Goal: Task Accomplishment & Management: Use online tool/utility

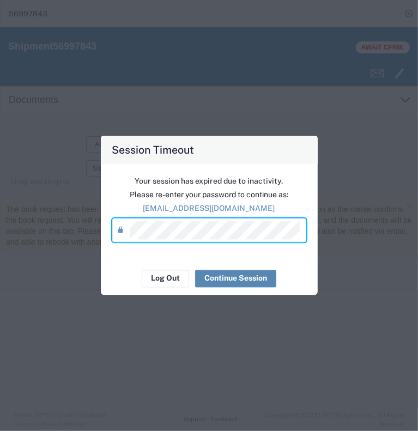
click at [231, 280] on button "Continue Session" at bounding box center [235, 278] width 81 height 17
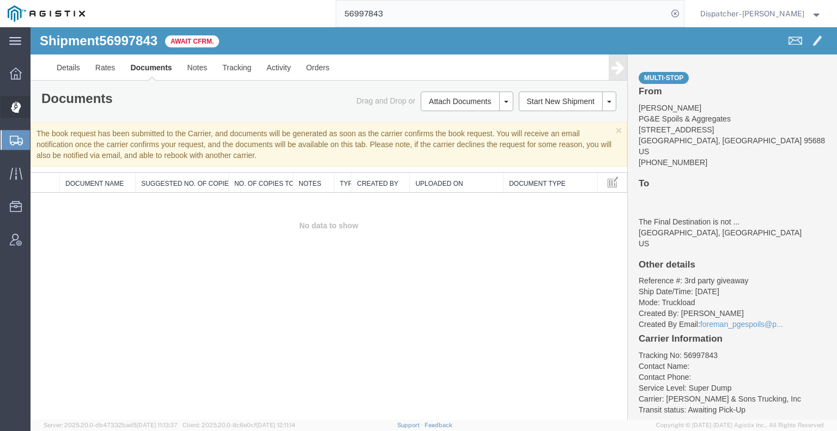
click at [24, 112] on div at bounding box center [16, 107] width 31 height 22
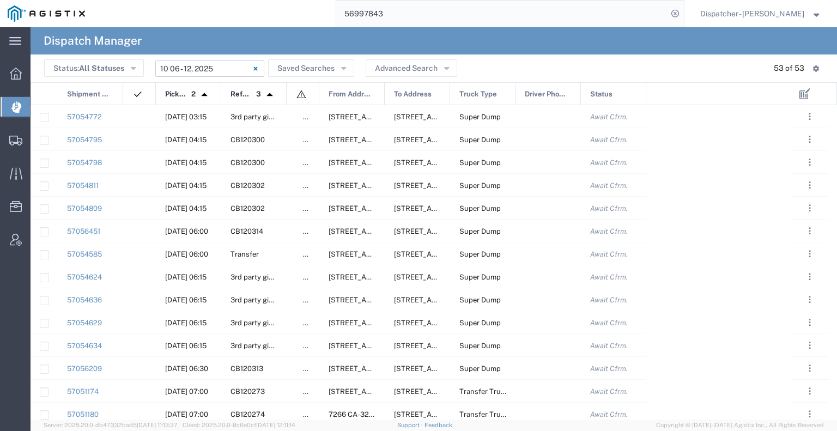
click at [192, 67] on input "[DATE] - [DATE]" at bounding box center [209, 68] width 109 height 16
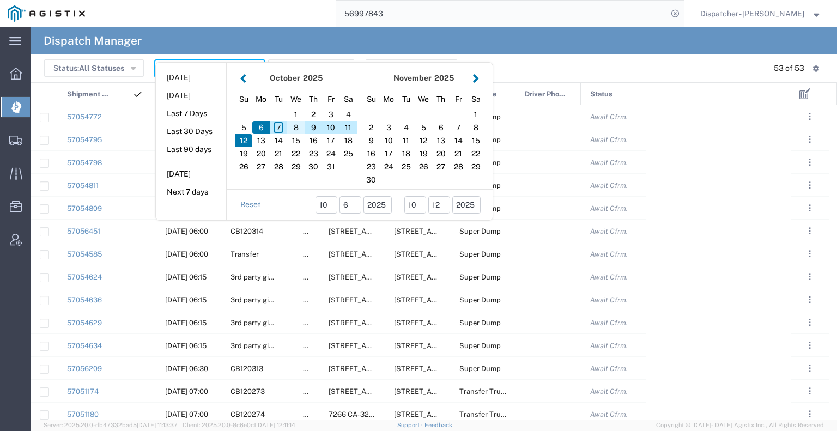
click at [301, 129] on div "8" at bounding box center [295, 127] width 17 height 13
click at [301, 128] on div "8" at bounding box center [295, 127] width 17 height 13
type input "[DATE]"
type input "[DATE] - [DATE]"
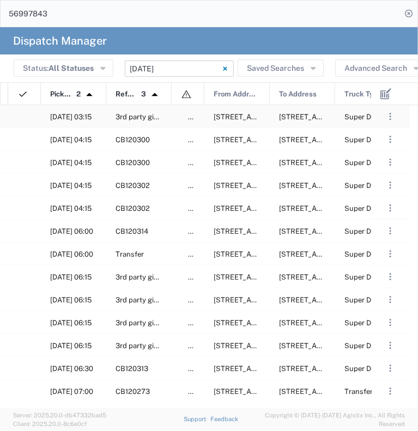
click at [25, 118] on div at bounding box center [24, 116] width 33 height 22
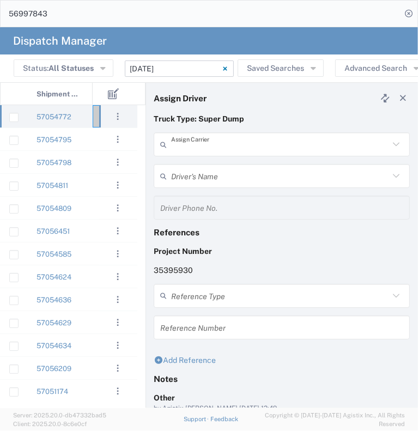
click at [243, 149] on input "text" at bounding box center [280, 144] width 218 height 19
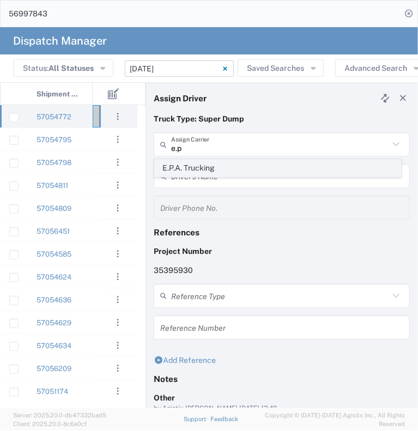
click at [230, 165] on span "E.P.A. Trucking" at bounding box center [278, 168] width 246 height 17
type input "E.P.A. Trucking"
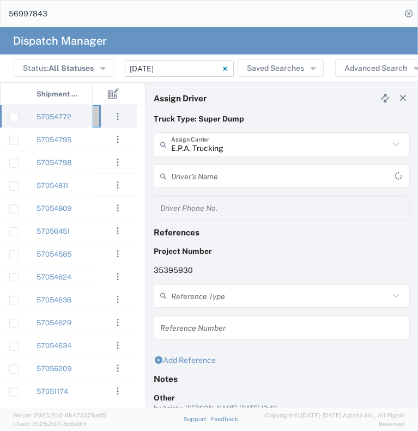
click at [225, 177] on input "text" at bounding box center [282, 176] width 223 height 19
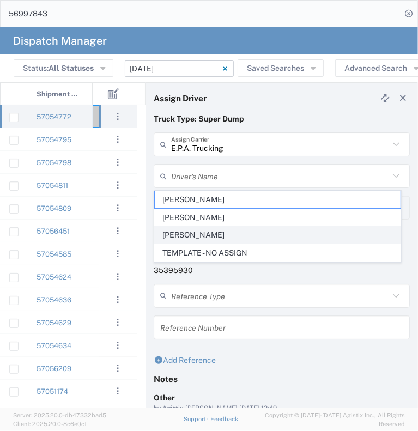
click at [237, 235] on span "[PERSON_NAME]" at bounding box center [278, 235] width 246 height 17
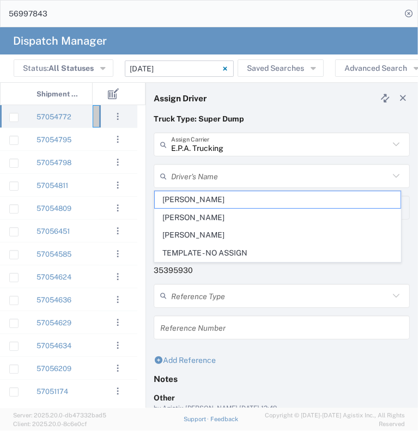
type input "[PERSON_NAME]"
type input "6505371145"
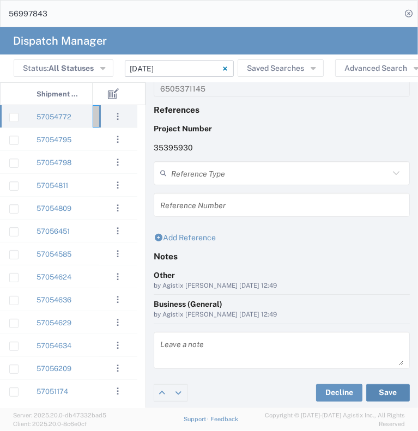
click at [376, 393] on button "Save" at bounding box center [388, 392] width 44 height 17
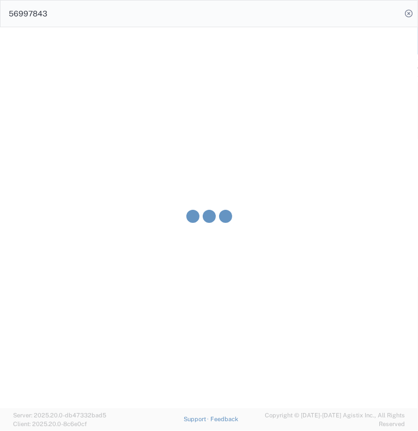
type input "[PERSON_NAME]"
type input "E.P.A. Trucking"
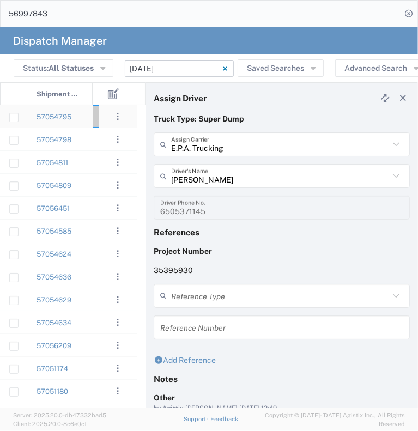
click at [78, 123] on div "57054795" at bounding box center [59, 116] width 65 height 22
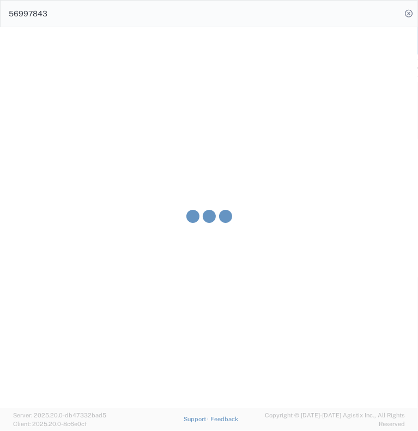
type input "[PERSON_NAME] & Sons Trucking, Inc"
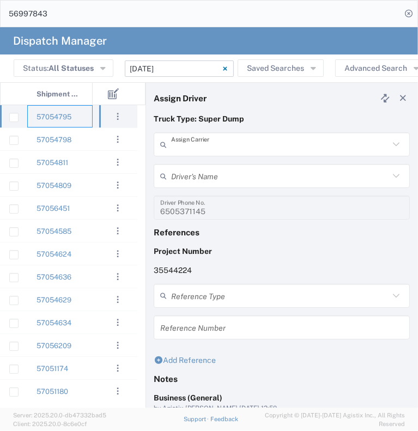
click at [213, 147] on input "text" at bounding box center [280, 144] width 218 height 19
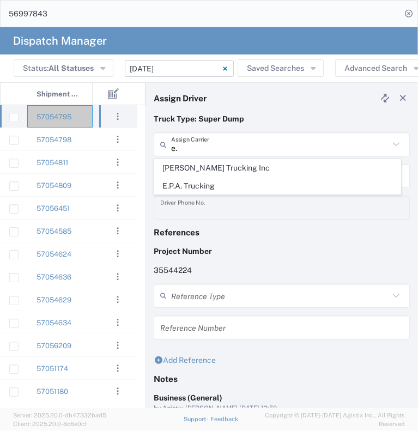
click at [187, 189] on span "E.P.A. Trucking" at bounding box center [278, 186] width 246 height 17
type input "E.P.A. Trucking"
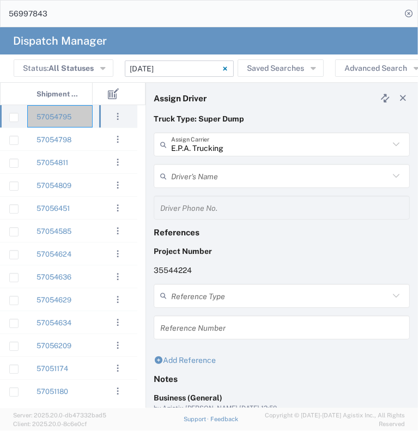
click at [192, 176] on input "text" at bounding box center [280, 176] width 218 height 19
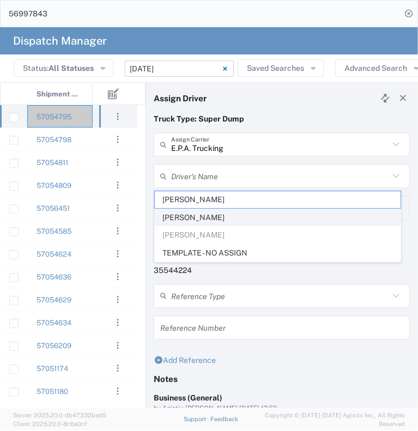
click at [222, 213] on span "[PERSON_NAME]" at bounding box center [278, 217] width 246 height 17
type input "[PERSON_NAME]"
type input "[PHONE_NUMBER]"
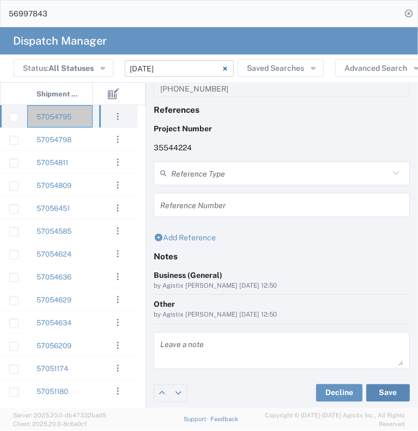
click at [376, 387] on button "Save" at bounding box center [388, 392] width 44 height 17
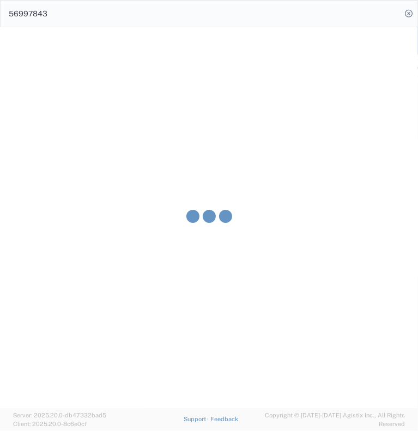
type input "[PERSON_NAME]"
type input "E.P.A. Trucking"
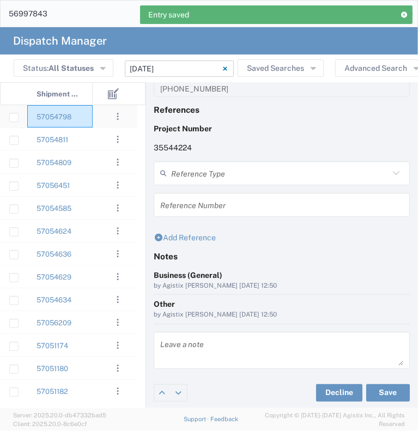
click at [83, 122] on div "57054798" at bounding box center [59, 116] width 65 height 22
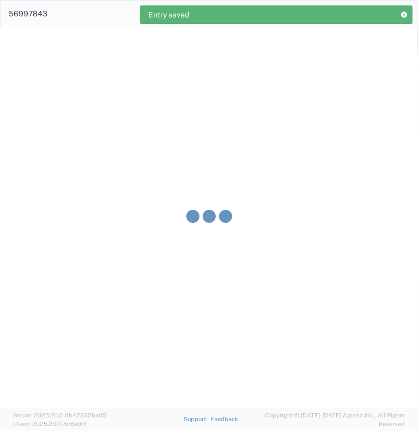
type input "[PERSON_NAME] & Sons Trucking, Inc"
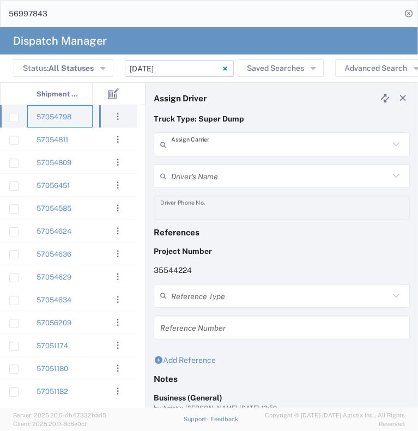
click at [227, 140] on input "text" at bounding box center [280, 144] width 218 height 19
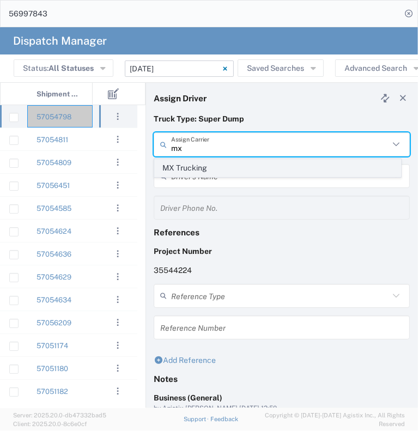
click at [226, 169] on span "MX Trucking" at bounding box center [278, 168] width 246 height 17
type input "MX Trucking"
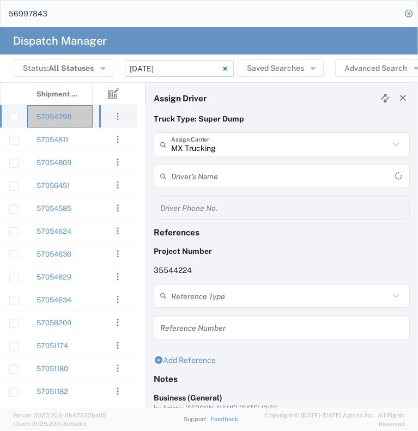
click at [225, 172] on input "text" at bounding box center [282, 176] width 223 height 19
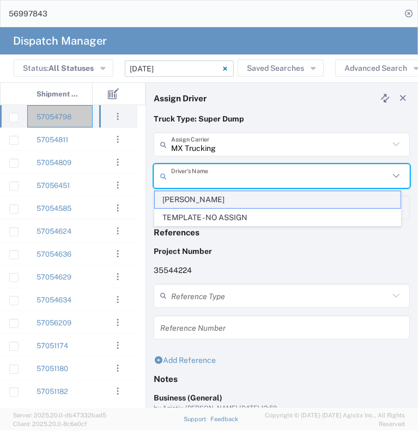
click at [225, 202] on span "[PERSON_NAME]" at bounding box center [278, 199] width 246 height 17
type input "[PERSON_NAME]"
type input "[PHONE_NUMBER]"
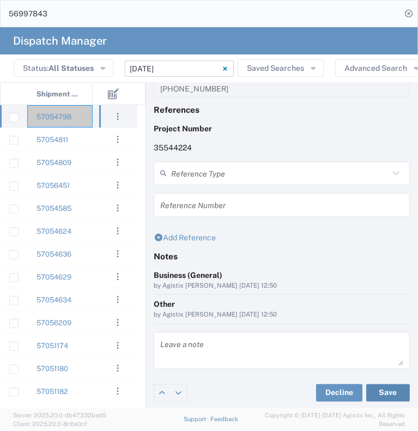
click at [379, 390] on button "Save" at bounding box center [388, 392] width 44 height 17
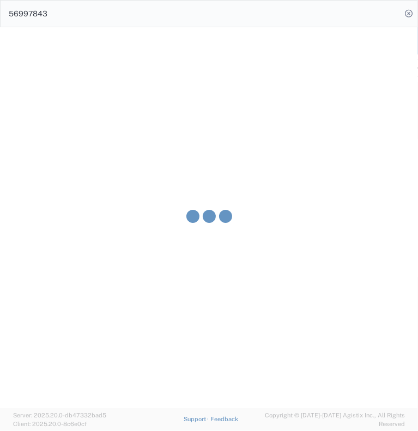
type input "[PERSON_NAME]"
type input "MX Trucking"
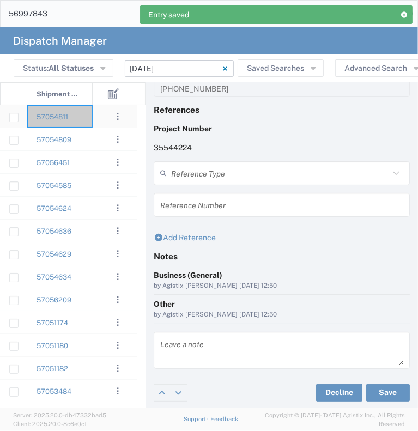
click at [78, 119] on div "57054811" at bounding box center [59, 116] width 65 height 22
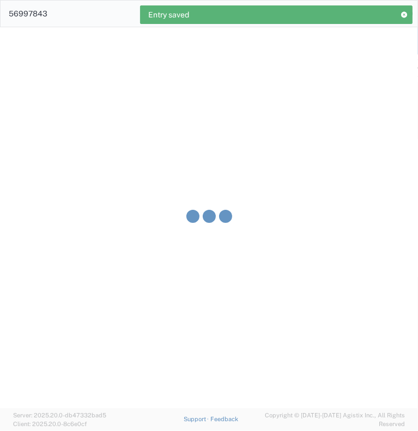
type input "[PERSON_NAME] & Sons Trucking, Inc"
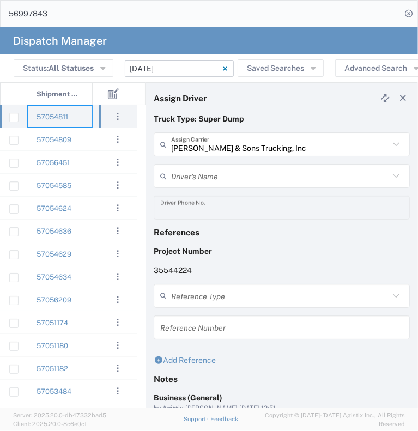
click at [196, 178] on input "text" at bounding box center [280, 176] width 218 height 19
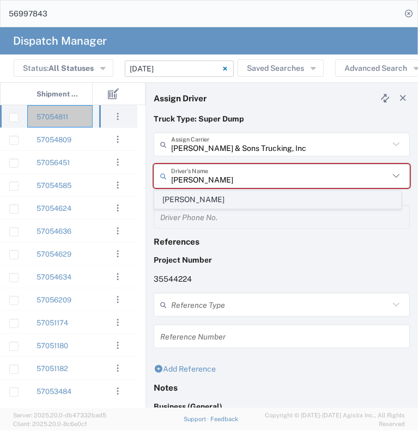
click at [209, 203] on span "[PERSON_NAME]" at bounding box center [278, 199] width 246 height 17
type input "[PERSON_NAME]"
type input "2096295517"
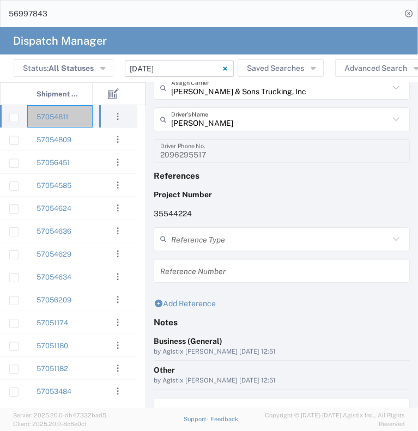
scroll to position [123, 0]
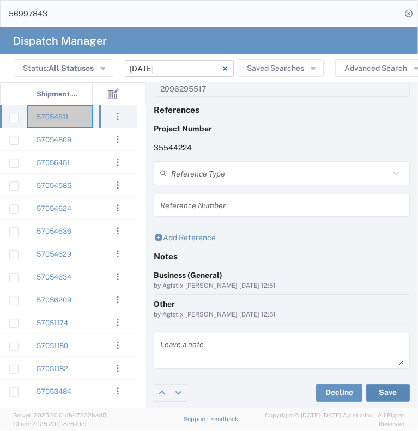
click at [377, 387] on button "Save" at bounding box center [388, 392] width 44 height 17
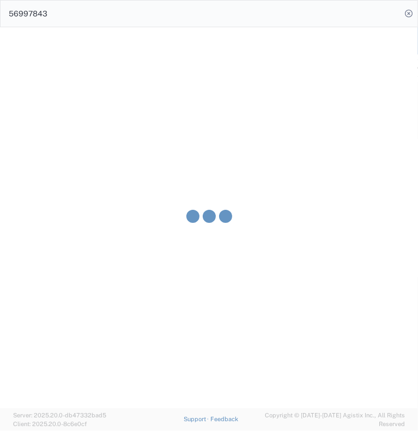
type input "[PERSON_NAME]"
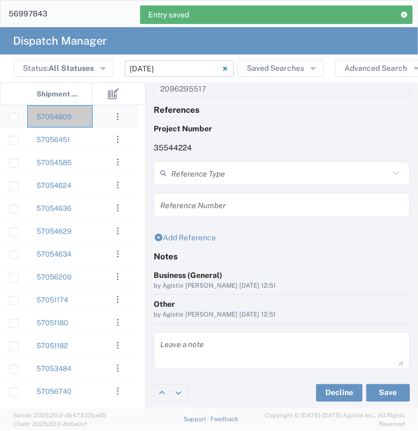
click at [84, 118] on div "57054809" at bounding box center [59, 116] width 65 height 22
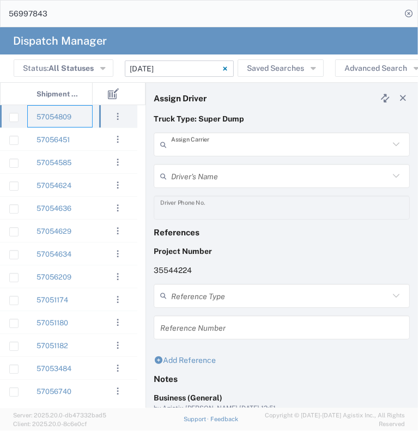
click at [225, 148] on input "text" at bounding box center [280, 144] width 218 height 19
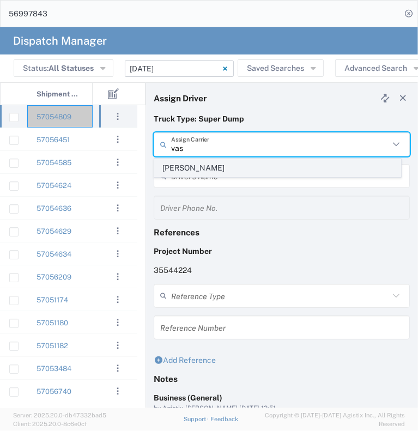
click at [219, 164] on span "[PERSON_NAME]" at bounding box center [278, 168] width 246 height 17
type input "[PERSON_NAME]"
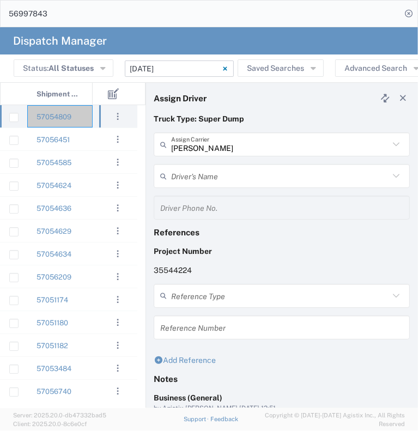
click at [214, 178] on input "text" at bounding box center [280, 176] width 218 height 19
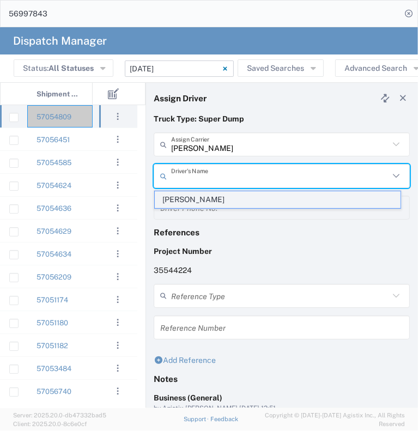
click at [224, 201] on span "[PERSON_NAME]" at bounding box center [278, 199] width 246 height 17
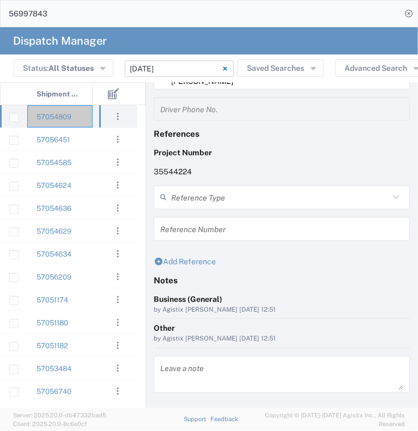
scroll to position [123, 0]
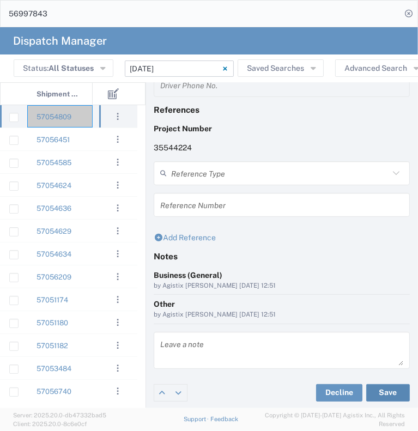
click at [376, 393] on button "Save" at bounding box center [388, 392] width 44 height 17
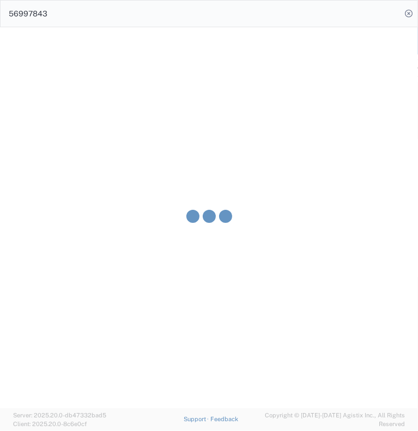
type input "[PERSON_NAME]"
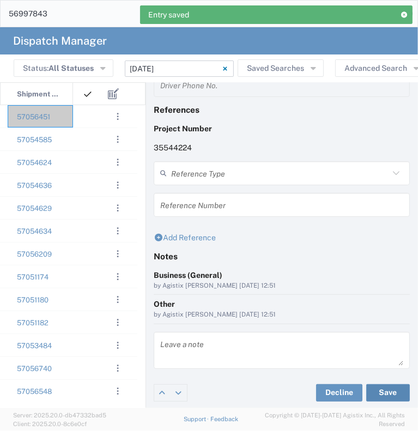
scroll to position [0, 155]
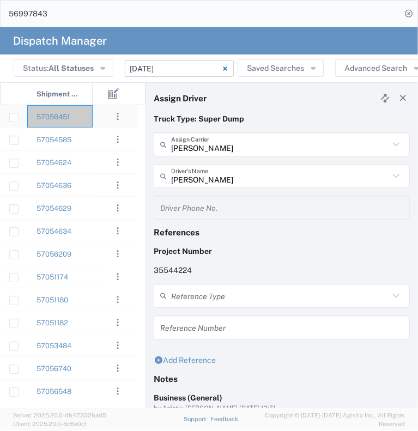
click at [85, 122] on div "57056451" at bounding box center [59, 116] width 65 height 22
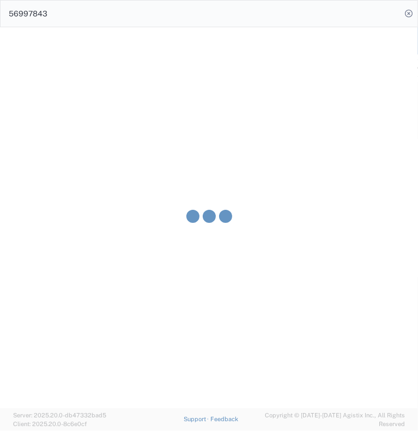
type input "[PERSON_NAME] & Sons Trucking, Inc"
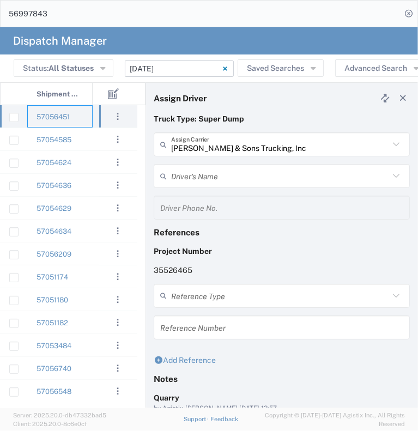
click at [209, 179] on input "text" at bounding box center [280, 176] width 218 height 19
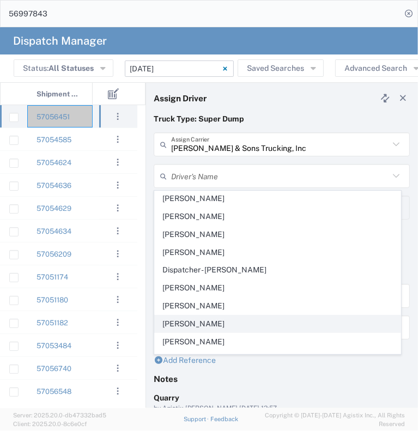
click at [230, 322] on span "[PERSON_NAME]" at bounding box center [278, 324] width 246 height 17
type input "[PERSON_NAME]"
type input "[PHONE_NUMBER]"
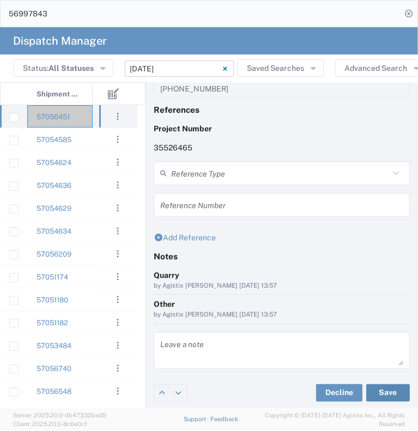
click at [378, 386] on button "Save" at bounding box center [388, 392] width 44 height 17
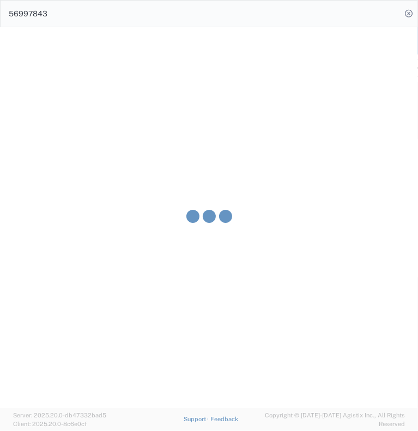
type input "[PERSON_NAME]"
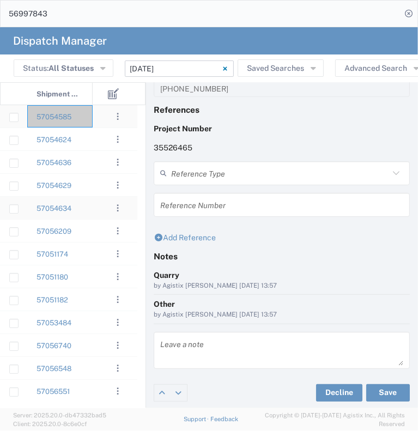
click at [89, 120] on div "57054585" at bounding box center [59, 116] width 65 height 22
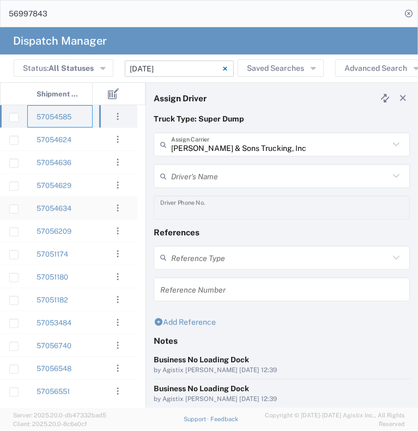
click at [211, 158] on div "[PERSON_NAME] & Sons Trucking, Inc Assign Carrier [PERSON_NAME] & Sons Trucking…" at bounding box center [282, 148] width 268 height 32
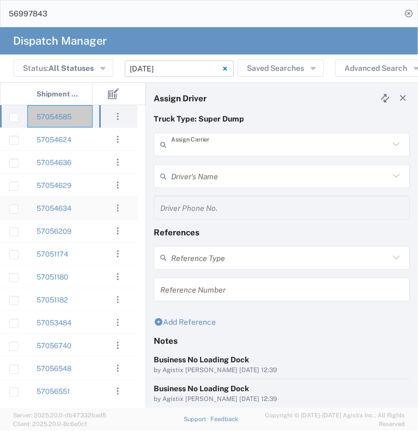
click at [203, 147] on input "text" at bounding box center [280, 144] width 218 height 19
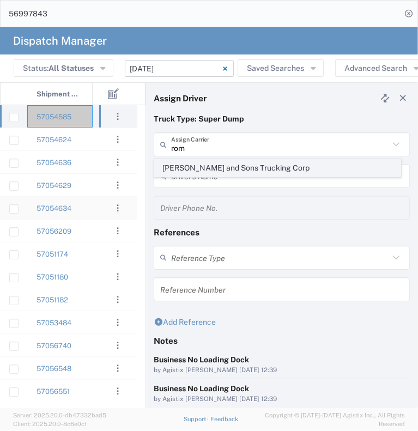
click at [205, 167] on span "[PERSON_NAME] and Sons Trucking Corp" at bounding box center [278, 168] width 246 height 17
type input "[PERSON_NAME] and Sons Trucking Corp"
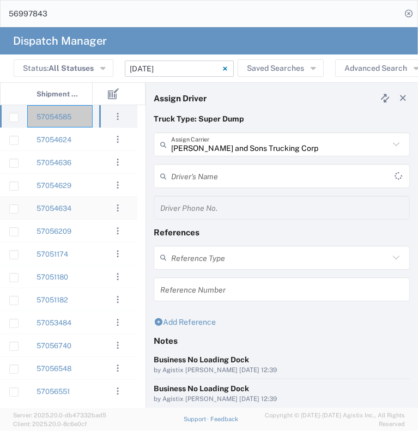
click at [201, 172] on input "text" at bounding box center [282, 176] width 223 height 19
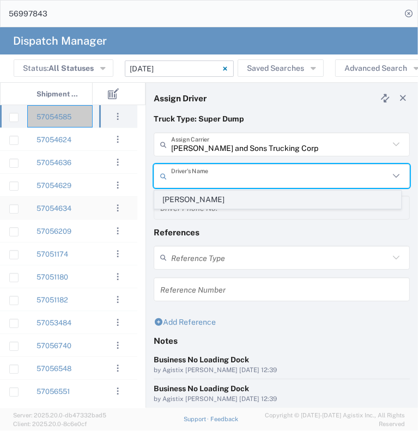
click at [215, 198] on span "[PERSON_NAME]" at bounding box center [278, 199] width 246 height 17
type input "[PERSON_NAME]"
type input "[PHONE_NUMBER]"
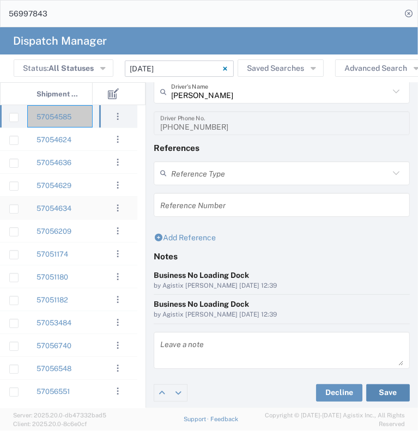
click at [371, 392] on button "Save" at bounding box center [388, 392] width 44 height 17
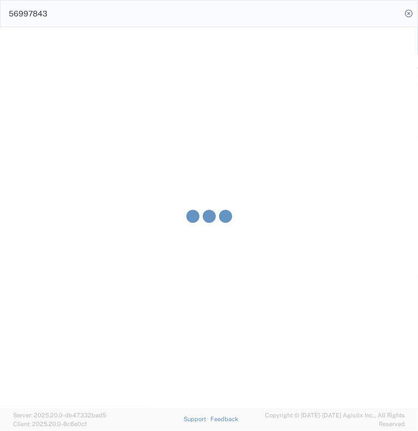
type input "[PERSON_NAME]"
type input "[PERSON_NAME] and Sons Trucking Corp"
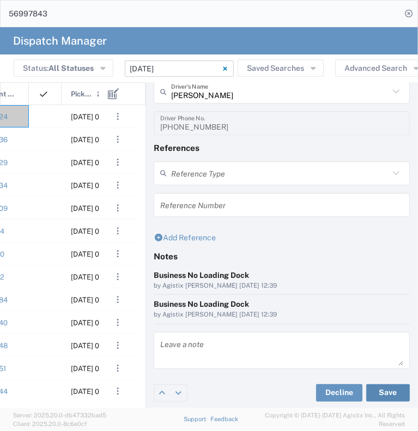
scroll to position [0, 81]
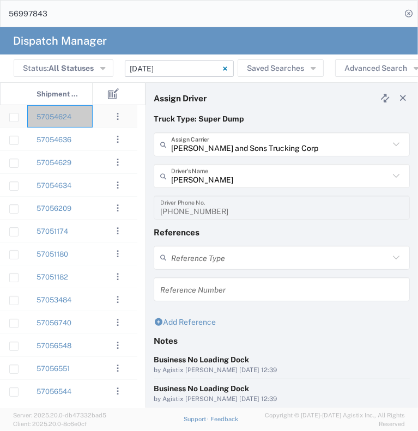
click at [85, 117] on div "57054624" at bounding box center [59, 116] width 65 height 22
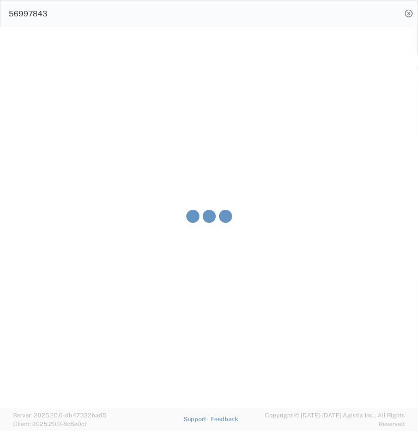
type input "[PERSON_NAME] & Sons Trucking, Inc"
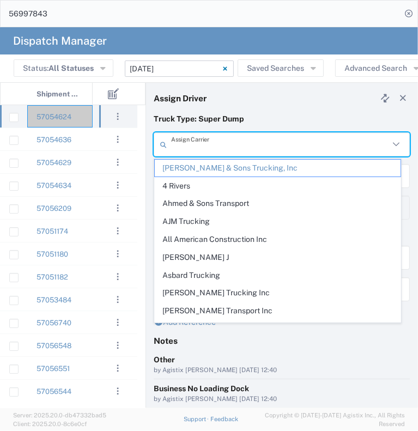
click at [213, 148] on input "text" at bounding box center [280, 144] width 218 height 19
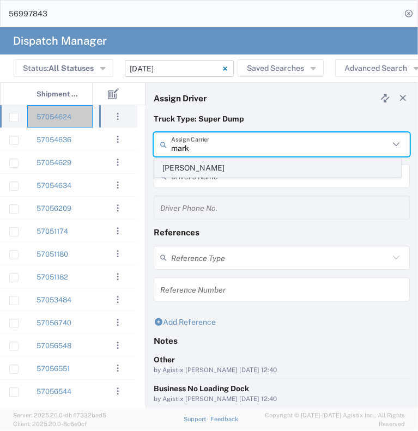
click at [233, 173] on span "[PERSON_NAME]" at bounding box center [278, 168] width 246 height 17
type input "[PERSON_NAME]"
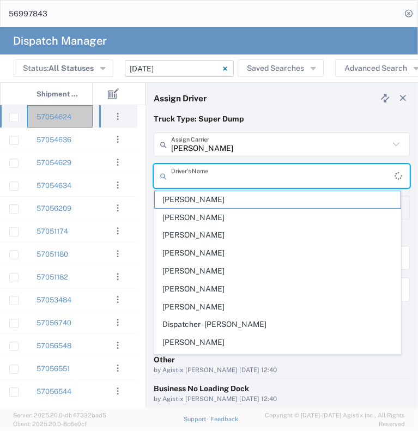
click at [233, 168] on input "text" at bounding box center [282, 176] width 223 height 19
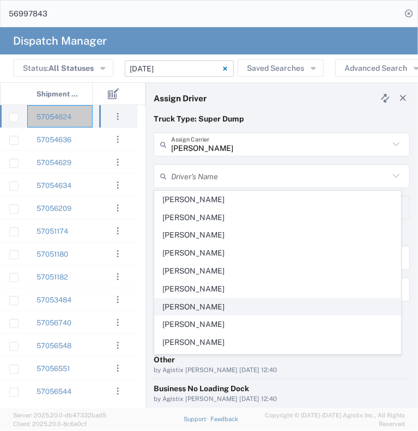
click at [253, 310] on span "[PERSON_NAME]" at bounding box center [278, 307] width 246 height 17
type input "[PERSON_NAME]"
type input "9164175343"
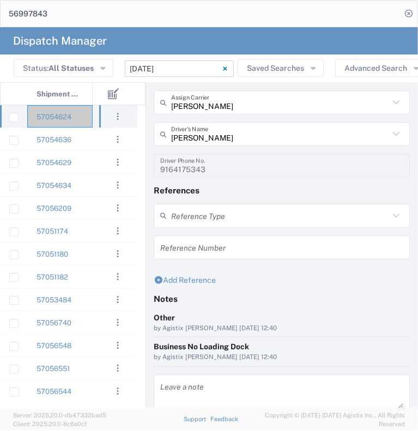
scroll to position [84, 0]
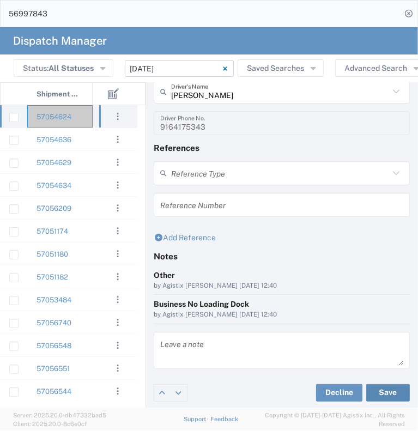
click at [381, 394] on button "Save" at bounding box center [388, 392] width 44 height 17
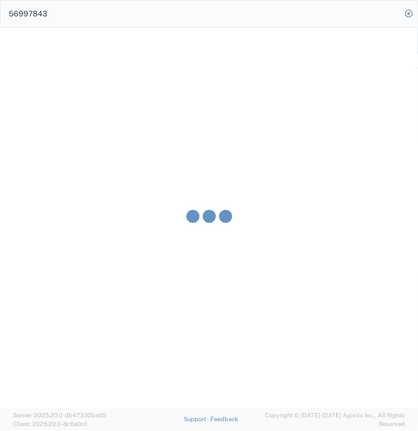
type input "[PERSON_NAME]"
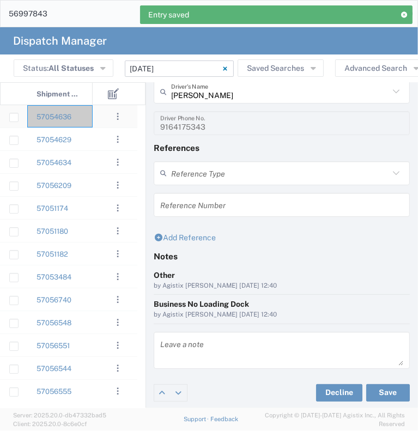
click at [86, 118] on div "57054636" at bounding box center [59, 116] width 65 height 22
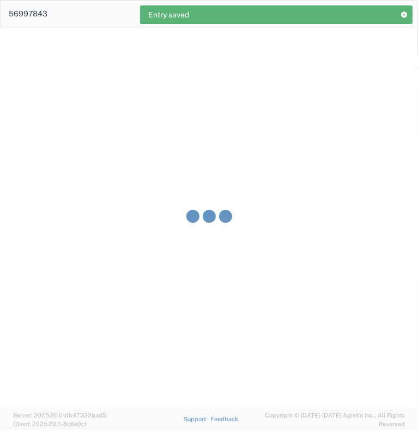
type input "[PERSON_NAME] & Sons Trucking, Inc"
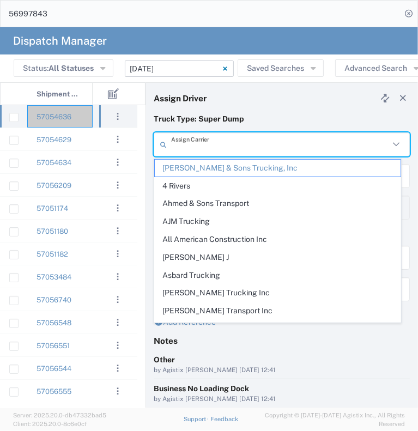
click at [196, 138] on input "text" at bounding box center [280, 144] width 218 height 19
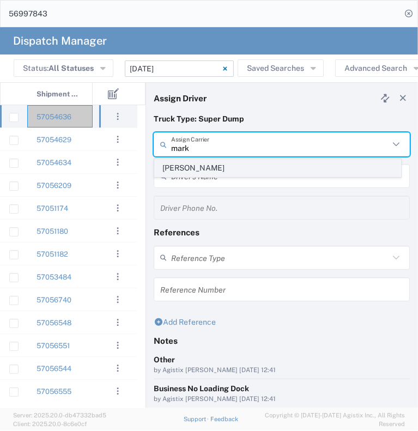
click at [209, 159] on li "[PERSON_NAME]" at bounding box center [277, 168] width 247 height 18
type input "[PERSON_NAME]"
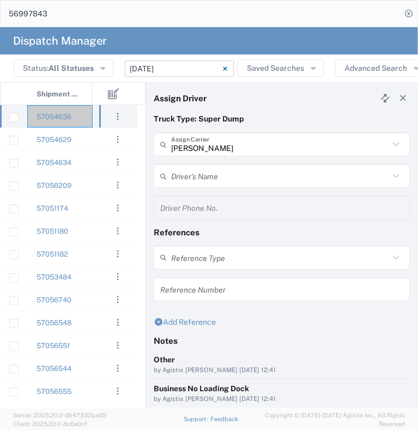
click at [215, 174] on input "text" at bounding box center [280, 176] width 218 height 19
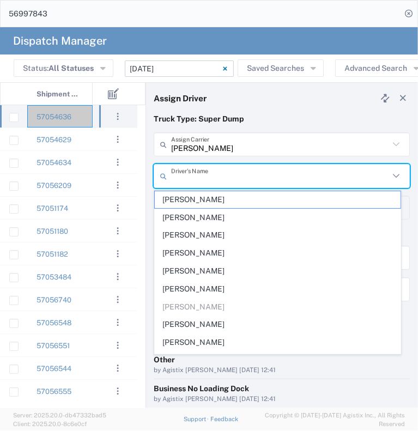
click at [216, 283] on span "[PERSON_NAME]" at bounding box center [278, 289] width 246 height 17
type input "[PERSON_NAME]"
type input "[PHONE_NUMBER]"
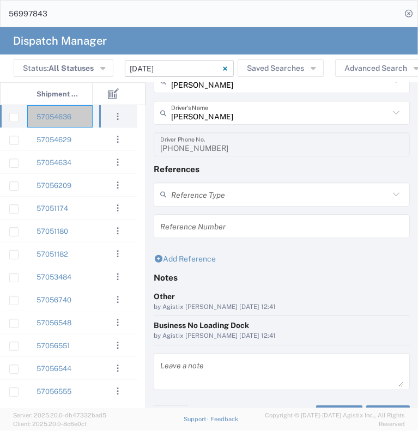
scroll to position [84, 0]
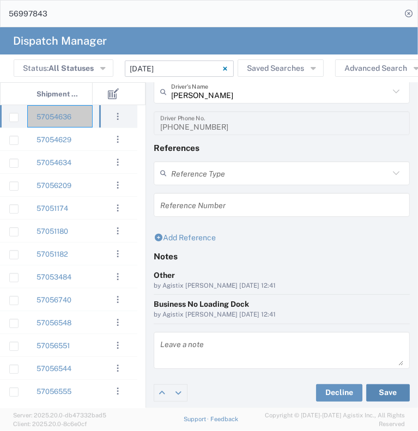
click at [384, 393] on button "Save" at bounding box center [388, 392] width 44 height 17
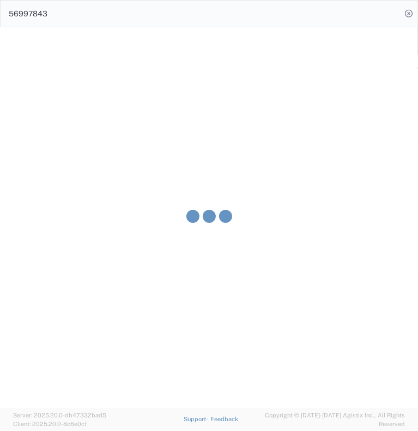
type input "[PERSON_NAME]"
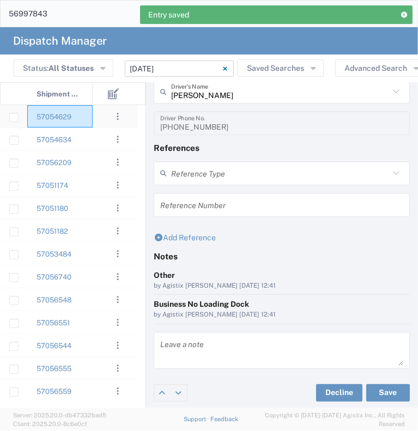
click at [83, 118] on div "57054629" at bounding box center [59, 116] width 65 height 22
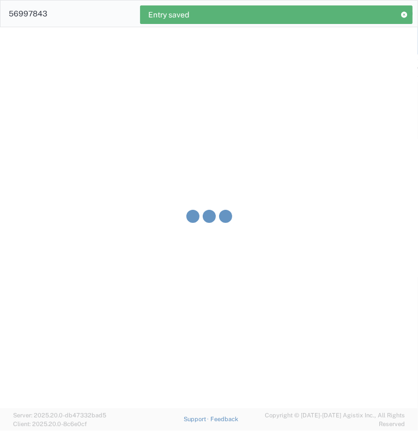
type input "[PERSON_NAME] & Sons Trucking, Inc"
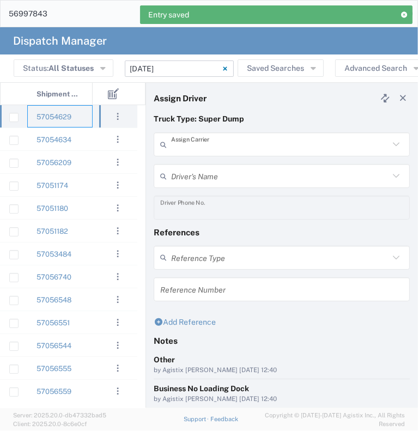
click at [212, 147] on input "text" at bounding box center [280, 144] width 218 height 19
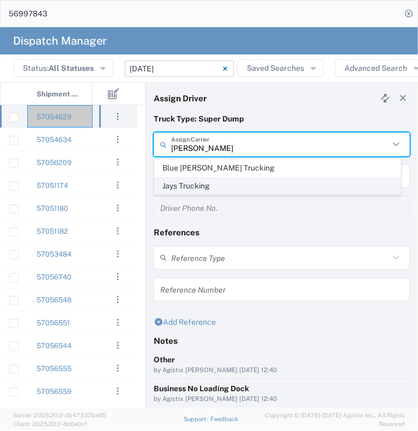
click at [227, 178] on span "Jays Trucking" at bounding box center [278, 186] width 246 height 17
type input "Jays Trucking"
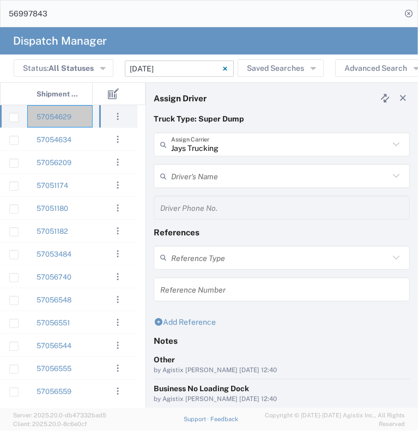
click at [223, 169] on input "text" at bounding box center [280, 176] width 218 height 19
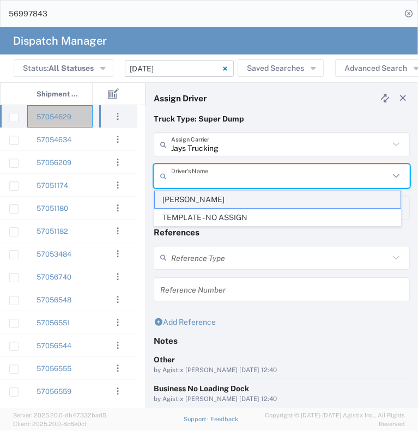
click at [228, 198] on span "[PERSON_NAME]" at bounding box center [278, 199] width 246 height 17
type input "[PERSON_NAME]"
type input "[PHONE_NUMBER]"
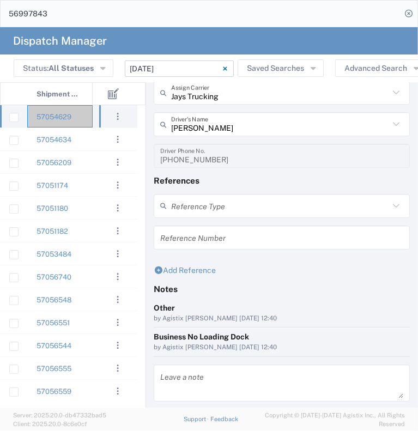
scroll to position [84, 0]
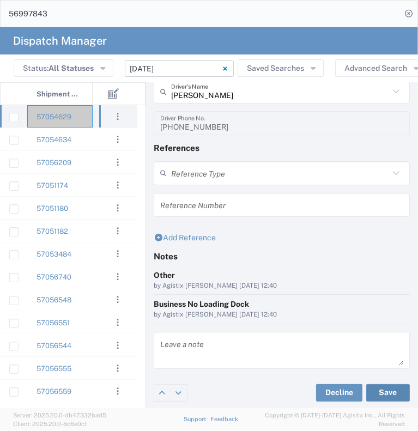
click at [384, 391] on button "Save" at bounding box center [388, 392] width 44 height 17
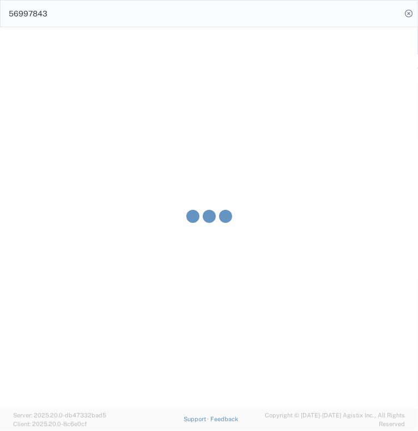
type input "[PERSON_NAME]"
type input "Jays Trucking"
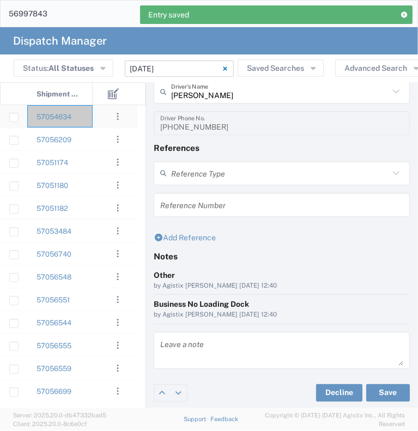
click at [83, 119] on div "57054634" at bounding box center [59, 116] width 65 height 22
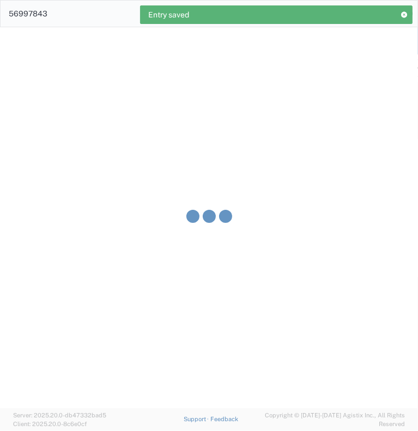
type input "[PERSON_NAME] & Sons Trucking, Inc"
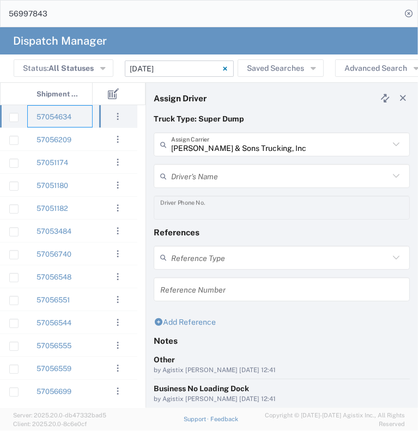
click at [202, 174] on input "text" at bounding box center [280, 176] width 218 height 19
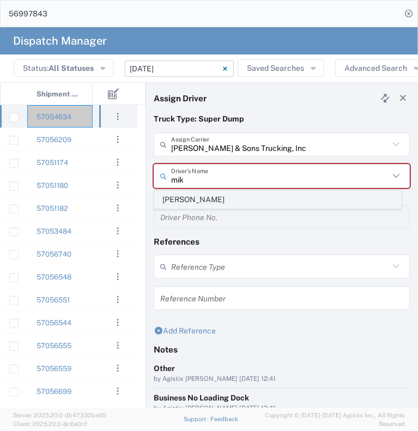
click at [207, 194] on span "[PERSON_NAME]" at bounding box center [278, 199] width 246 height 17
type input "[PERSON_NAME]"
type input "[PHONE_NUMBER]"
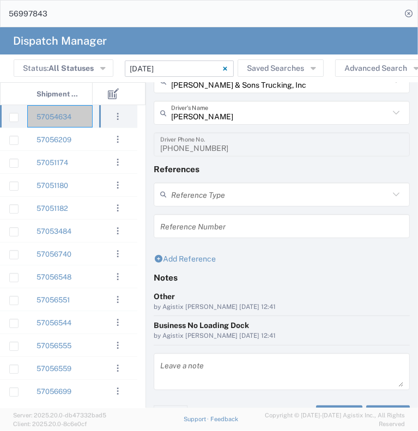
scroll to position [84, 0]
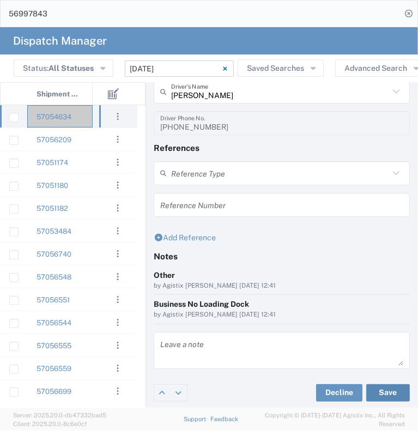
click at [381, 386] on button "Save" at bounding box center [388, 392] width 44 height 17
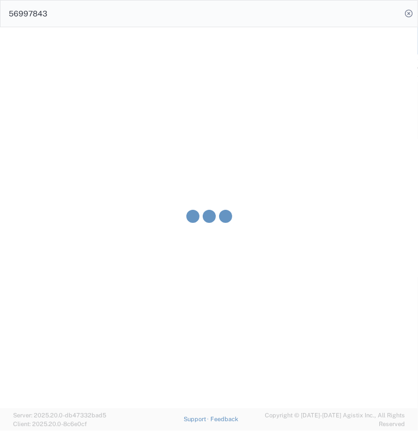
type input "[PERSON_NAME]"
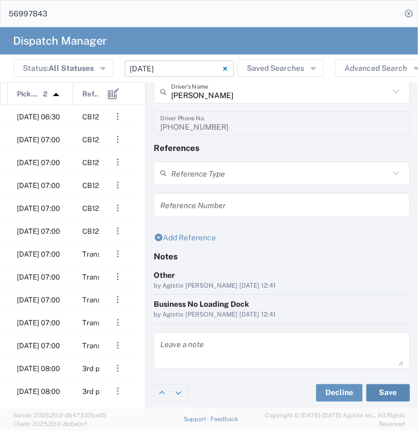
scroll to position [0, 226]
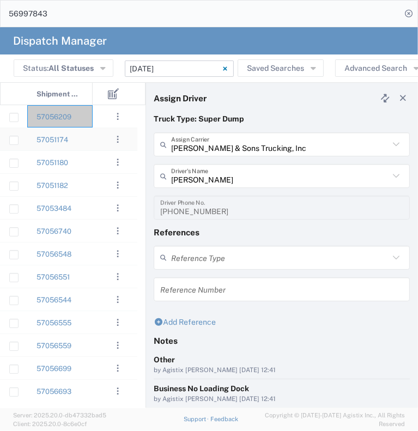
click at [82, 118] on div "57056209" at bounding box center [59, 116] width 65 height 22
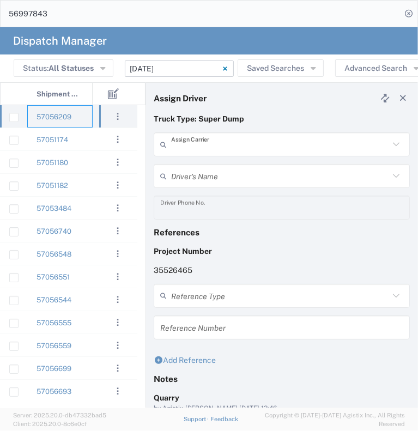
click at [219, 143] on input "text" at bounding box center [280, 144] width 218 height 19
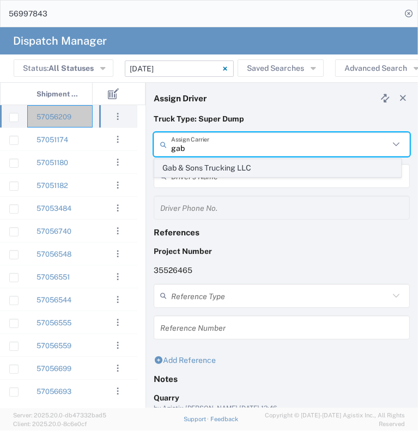
click at [225, 167] on span "Gab & Sons Trucking LLC" at bounding box center [278, 168] width 246 height 17
type input "Gab & Sons Trucking LLC"
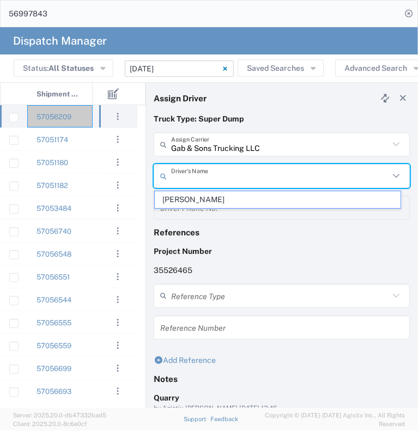
click at [225, 167] on input "text" at bounding box center [280, 176] width 218 height 19
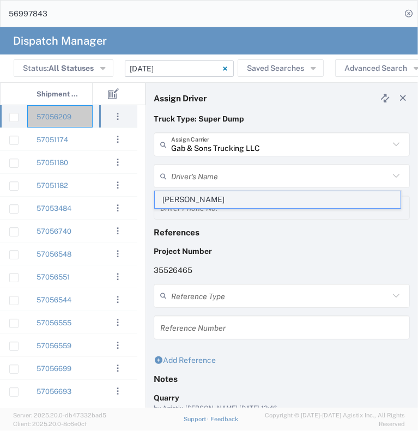
click at [233, 197] on span "[PERSON_NAME]" at bounding box center [278, 199] width 246 height 17
type input "[PERSON_NAME]"
type input "[PHONE_NUMBER]"
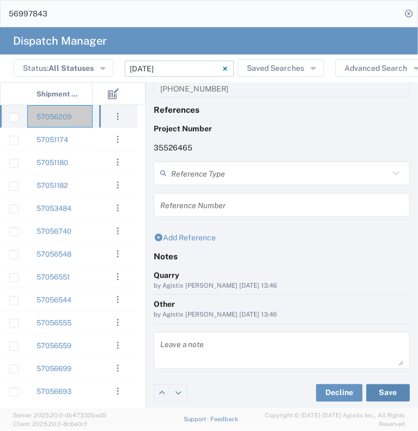
click at [374, 390] on button "Save" at bounding box center [388, 392] width 44 height 17
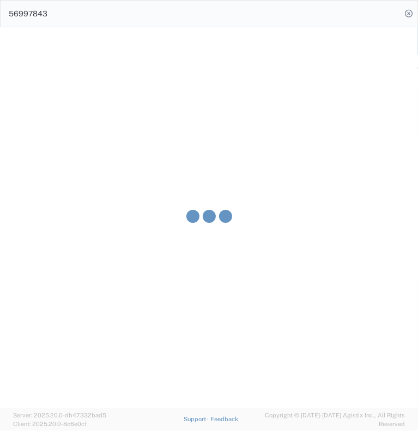
type input "[PERSON_NAME]"
type input "Gab & Sons Trucking LLC"
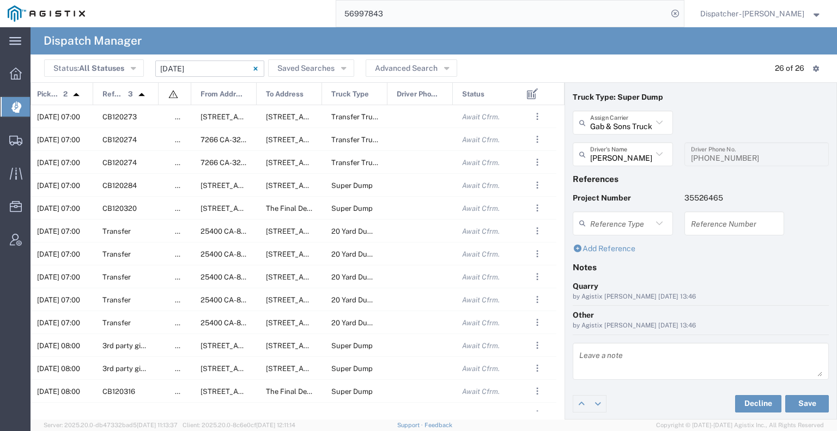
click at [207, 73] on input "[DATE] - [DATE]" at bounding box center [209, 68] width 109 height 16
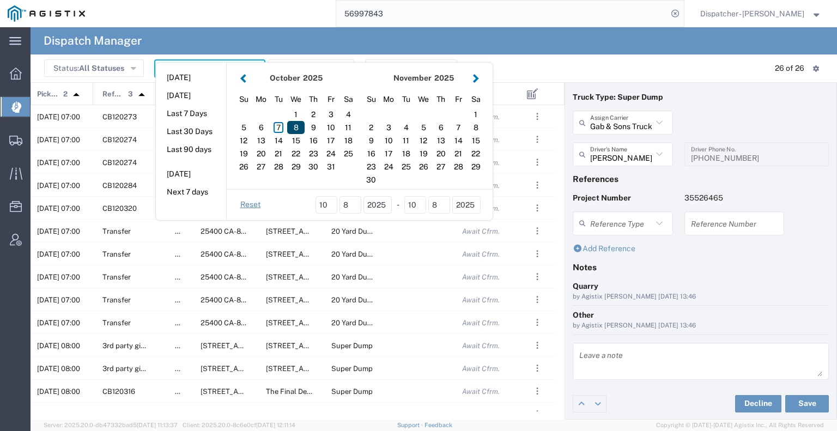
click at [293, 126] on div "8" at bounding box center [295, 127] width 17 height 13
click at [294, 125] on div "8" at bounding box center [295, 127] width 17 height 13
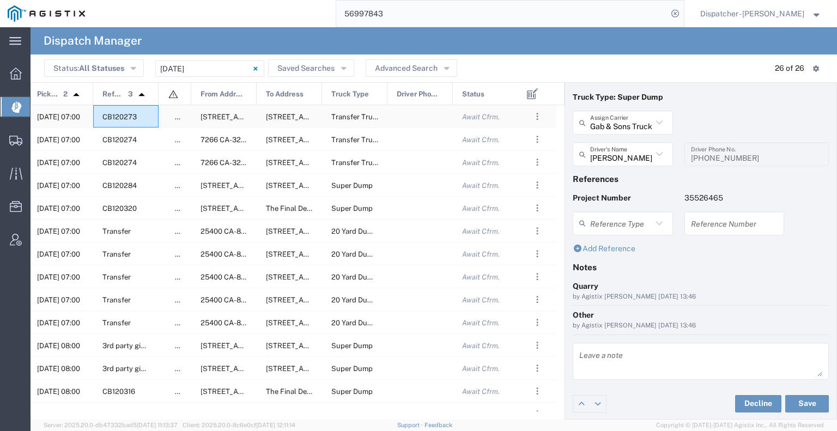
click at [157, 119] on div "CB120273" at bounding box center [125, 116] width 65 height 22
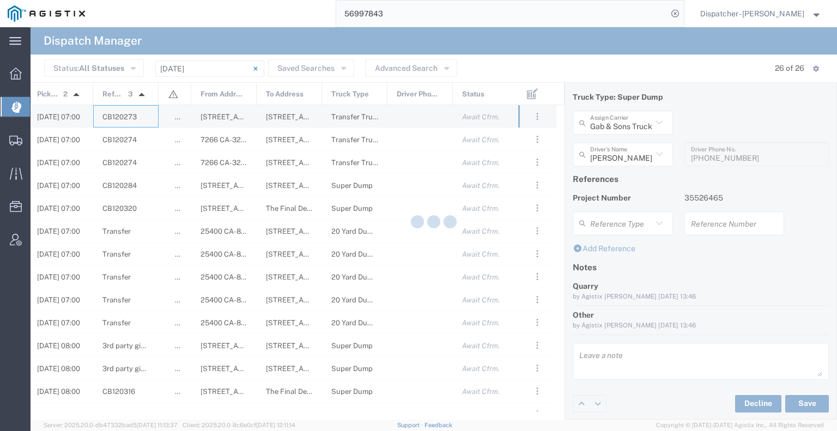
type input "[PERSON_NAME] & Sons Trucking, Inc"
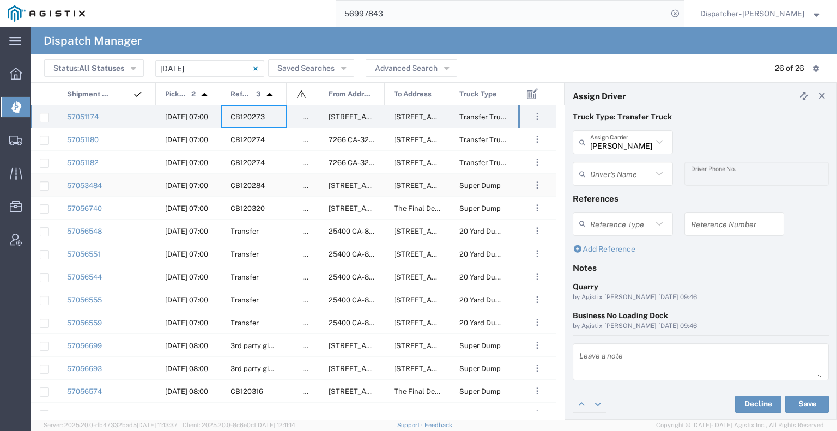
click at [287, 183] on div "false" at bounding box center [303, 185] width 33 height 22
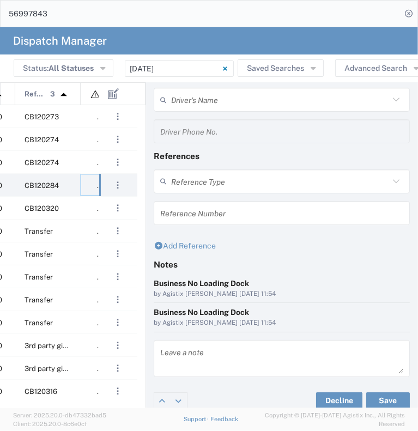
scroll to position [0, 209]
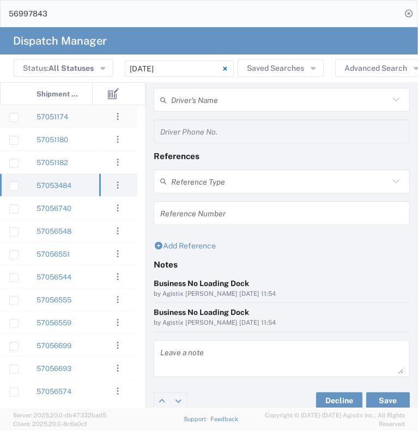
click at [87, 116] on div "57051174" at bounding box center [59, 116] width 65 height 22
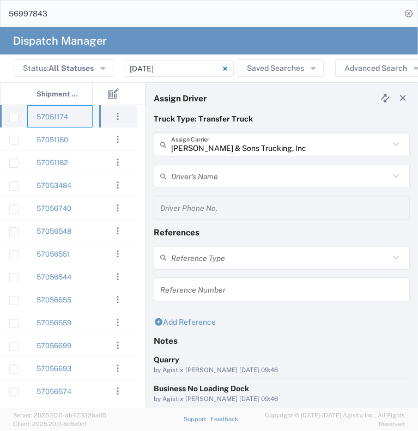
click at [88, 122] on div "57051174" at bounding box center [59, 116] width 65 height 22
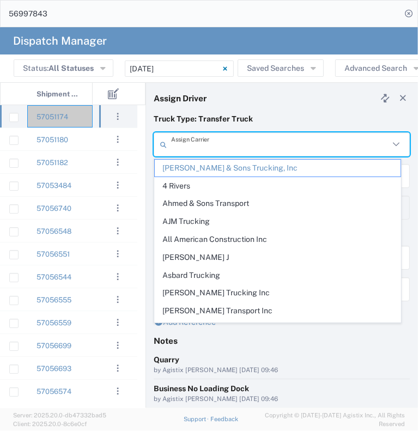
click at [189, 146] on input "text" at bounding box center [280, 144] width 218 height 19
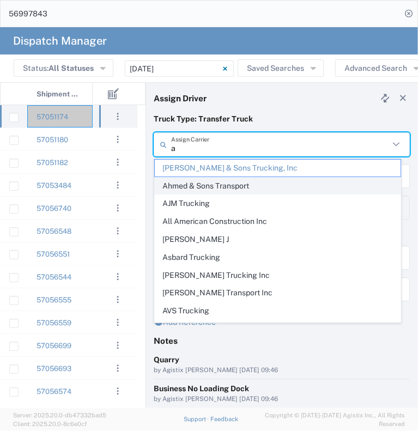
click at [209, 180] on span "Ahmed & Sons Transport" at bounding box center [278, 186] width 246 height 17
type input "Ahmed & Sons Transport"
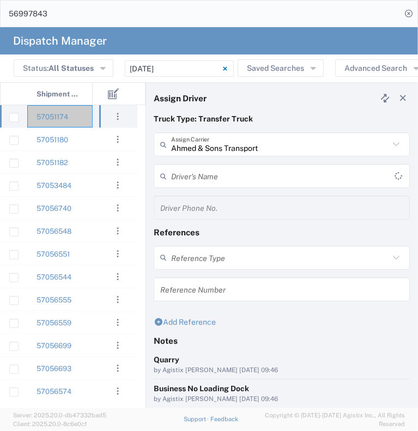
click at [209, 175] on input "text" at bounding box center [282, 176] width 223 height 19
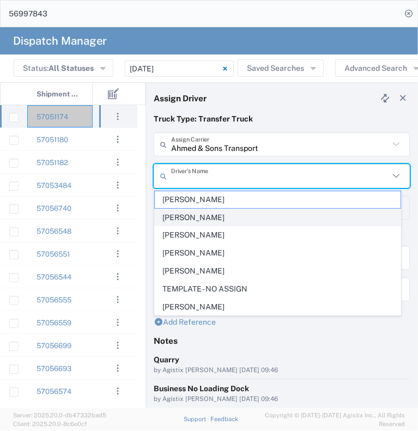
click at [237, 215] on span "[PERSON_NAME]" at bounding box center [278, 217] width 246 height 17
type input "[PERSON_NAME]"
type input "5103206678"
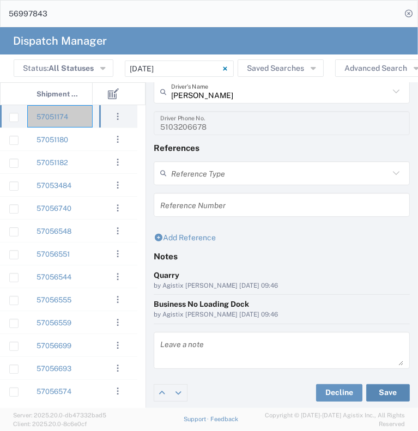
click at [367, 393] on button "Save" at bounding box center [388, 392] width 44 height 17
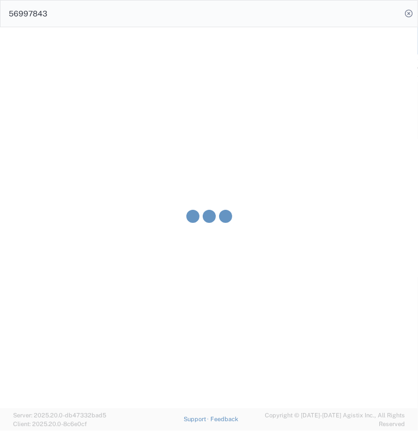
type input "[PERSON_NAME]"
type input "Ahmed & Sons Transport"
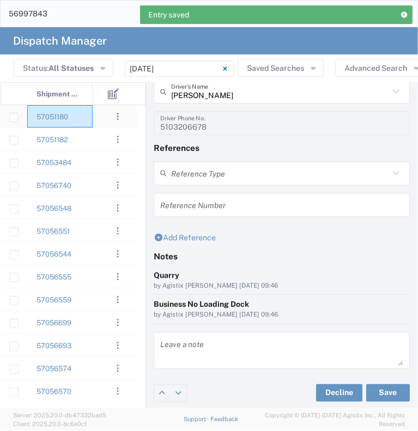
click at [81, 124] on div "57051180" at bounding box center [59, 116] width 65 height 22
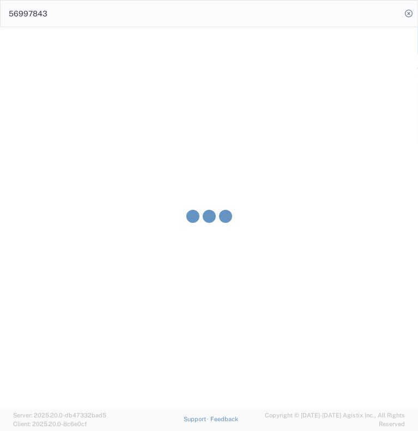
type input "[PERSON_NAME] & Sons Trucking, Inc"
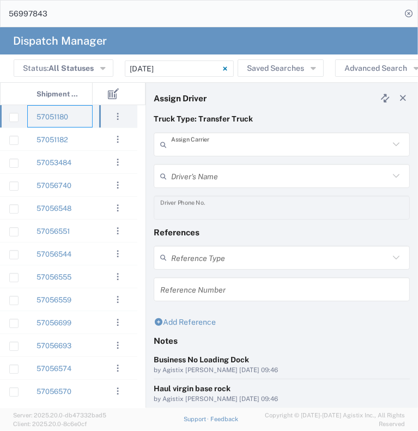
click at [208, 146] on input "text" at bounding box center [280, 144] width 218 height 19
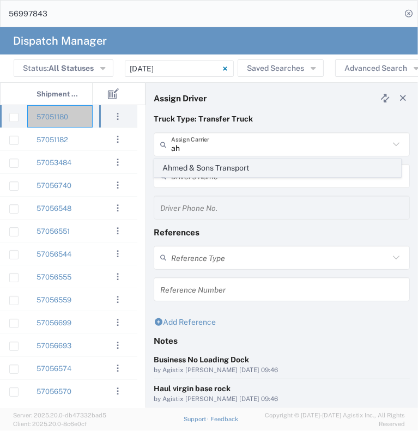
click at [229, 170] on span "Ahmed & Sons Transport" at bounding box center [278, 168] width 246 height 17
type input "Ahmed & Sons Transport"
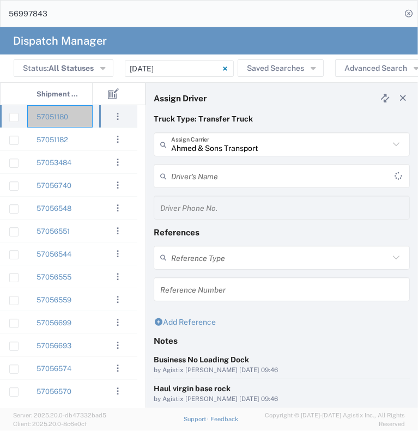
click at [229, 170] on input "text" at bounding box center [282, 176] width 223 height 19
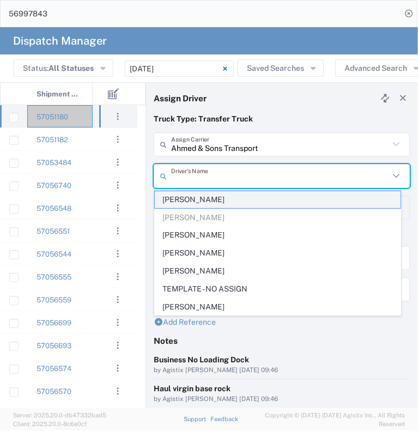
click at [230, 195] on span "[PERSON_NAME]" at bounding box center [278, 199] width 246 height 17
type input "[PERSON_NAME]"
type input "[PHONE_NUMBER]"
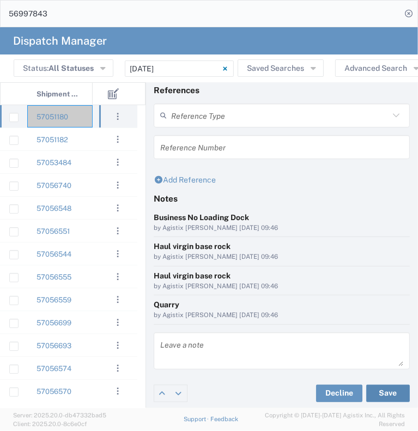
click at [368, 392] on button "Save" at bounding box center [388, 393] width 44 height 17
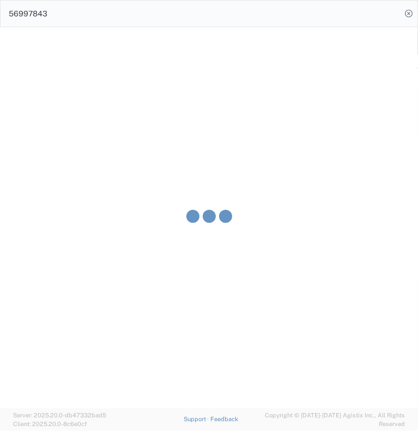
type input "[PERSON_NAME]"
type input "Ahmed & Sons Transport"
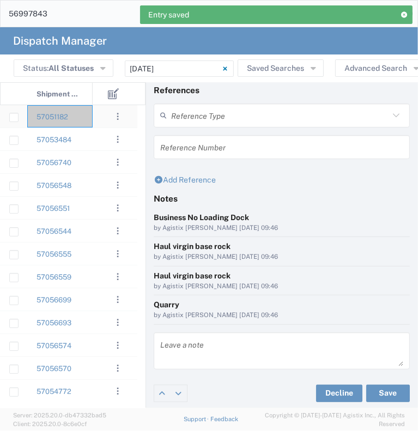
click at [85, 122] on div "57051182" at bounding box center [59, 116] width 65 height 22
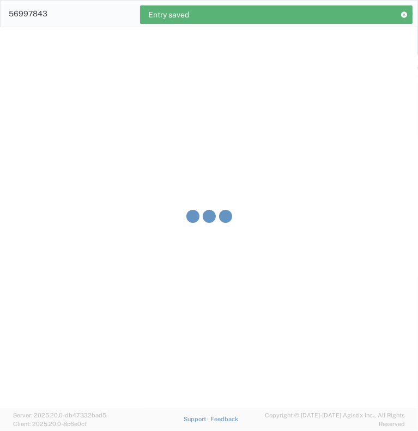
type input "[PERSON_NAME] & Sons Trucking, Inc"
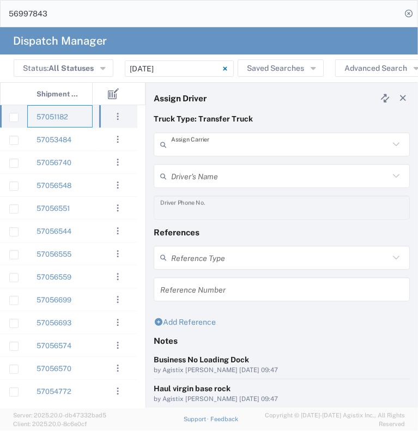
click at [204, 144] on input "text" at bounding box center [280, 144] width 218 height 19
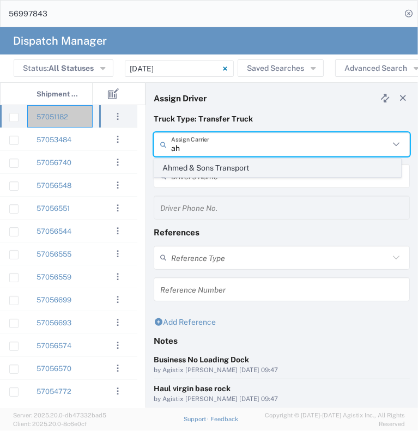
click at [207, 165] on span "Ahmed & Sons Transport" at bounding box center [278, 168] width 246 height 17
type input "Ahmed & Sons Transport"
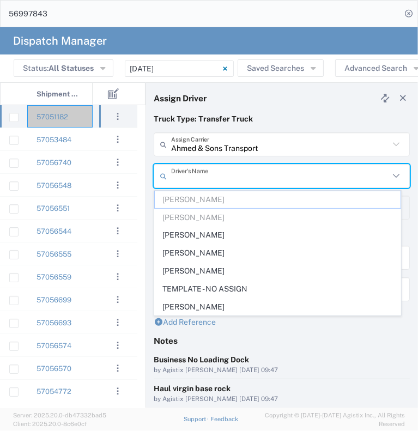
click at [205, 171] on input "text" at bounding box center [280, 176] width 218 height 19
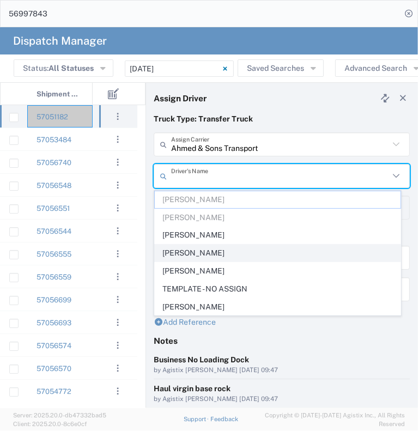
click at [222, 249] on span "[PERSON_NAME]" at bounding box center [278, 253] width 246 height 17
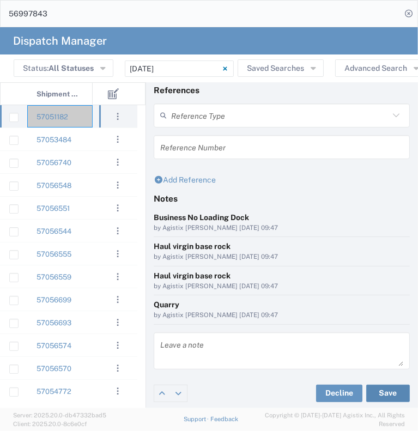
click at [385, 395] on button "Save" at bounding box center [388, 393] width 44 height 17
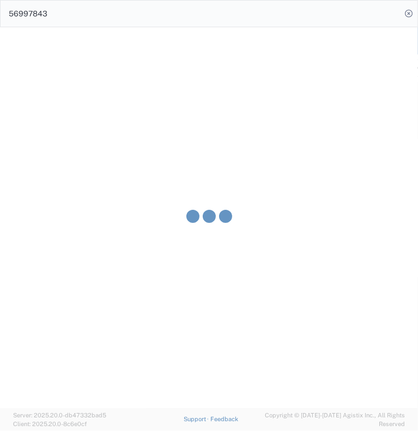
type input "[PERSON_NAME]"
type input "Ahmed & Sons Transport"
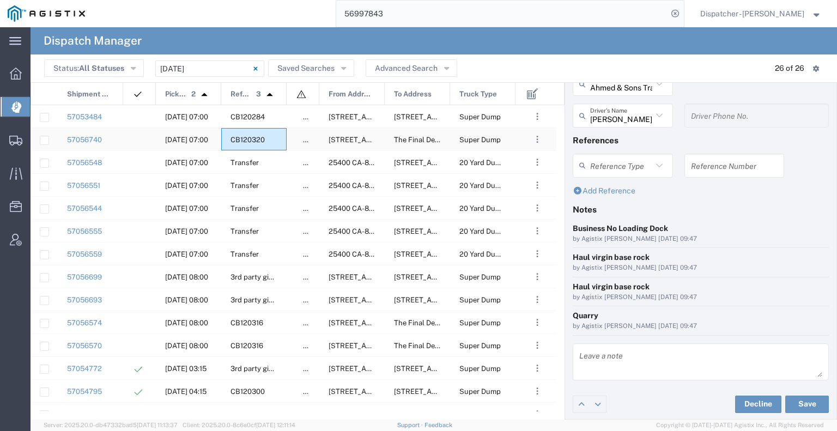
click at [286, 141] on div "CB120320" at bounding box center [253, 139] width 65 height 22
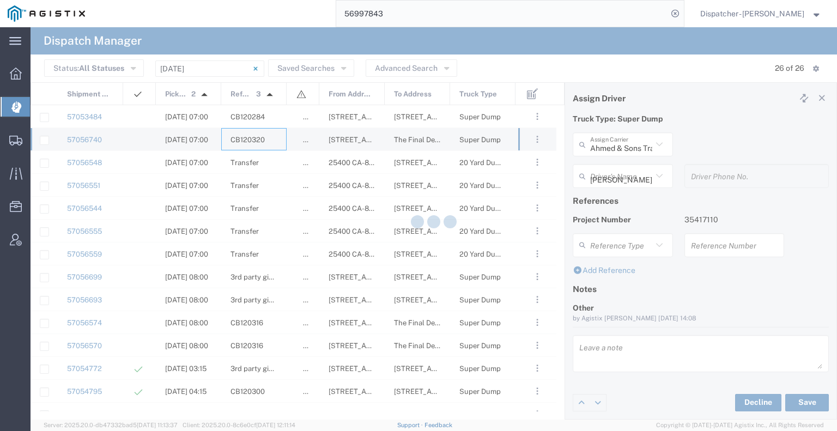
type input "[PERSON_NAME] & Sons Trucking, Inc"
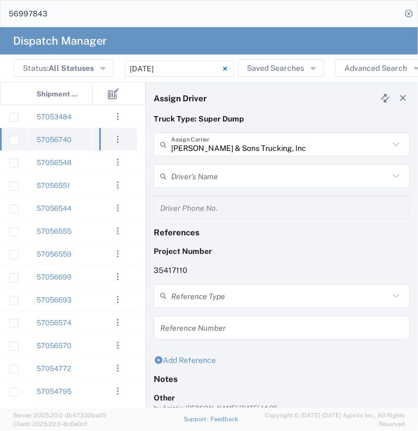
click at [81, 144] on div "57056740" at bounding box center [59, 139] width 65 height 22
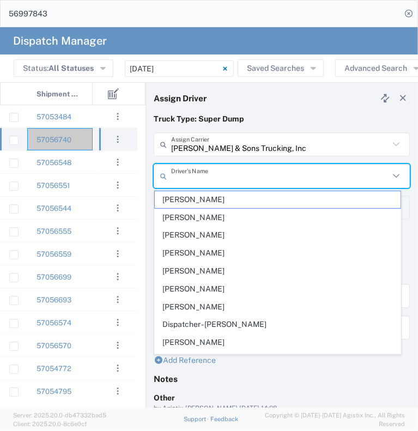
click at [218, 176] on input "text" at bounding box center [280, 176] width 218 height 19
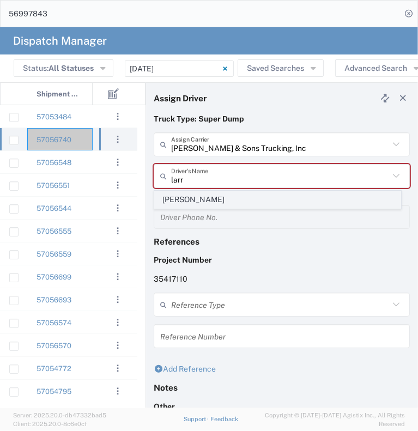
click at [216, 199] on span "[PERSON_NAME]" at bounding box center [278, 199] width 246 height 17
type input "[PERSON_NAME]"
type input "[PHONE_NUMBER]"
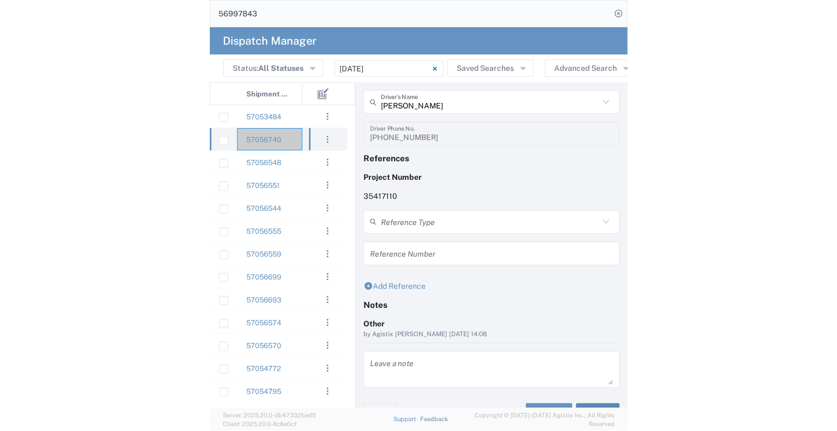
scroll to position [94, 0]
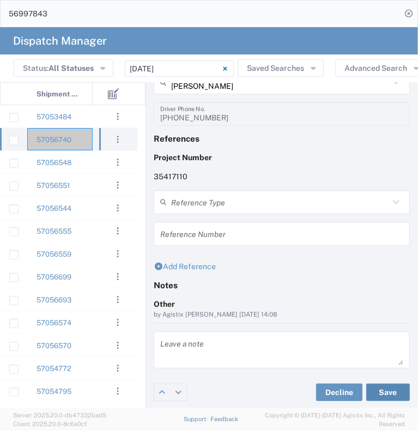
click at [382, 399] on button "Save" at bounding box center [388, 392] width 44 height 17
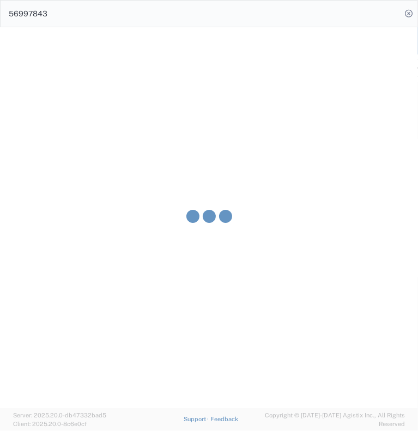
type input "[PERSON_NAME]"
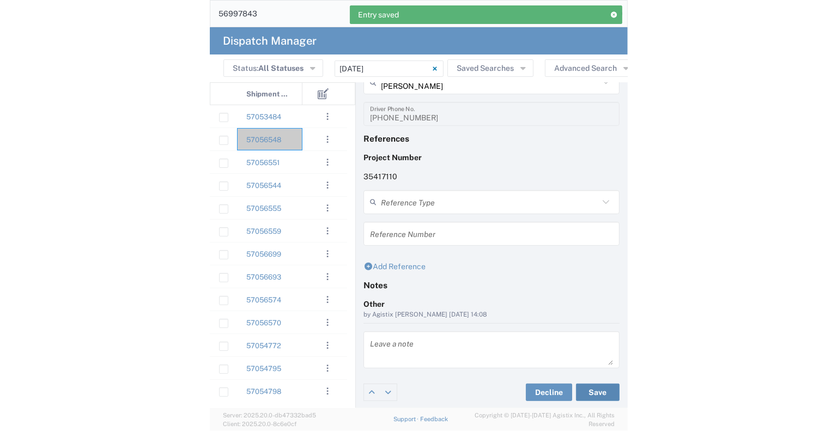
scroll to position [0, 0]
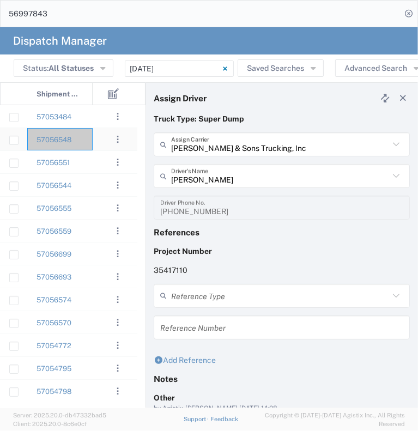
click at [91, 142] on div "57056548" at bounding box center [59, 139] width 65 height 22
